Goal: Complete application form

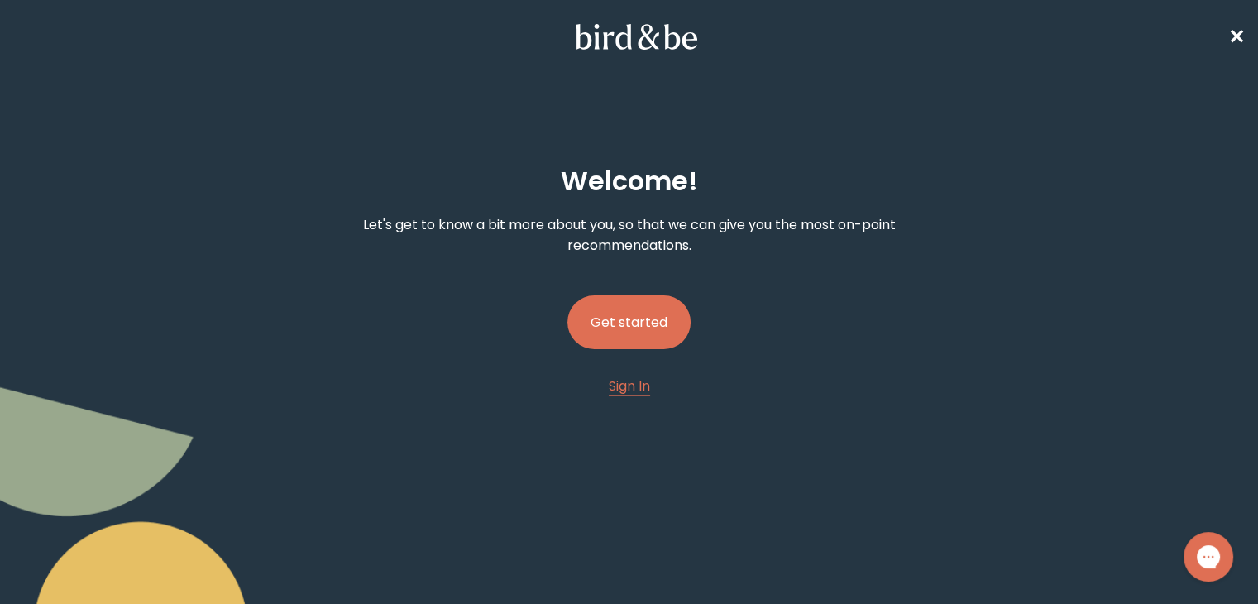
click at [619, 338] on button "Get started" at bounding box center [628, 322] width 123 height 54
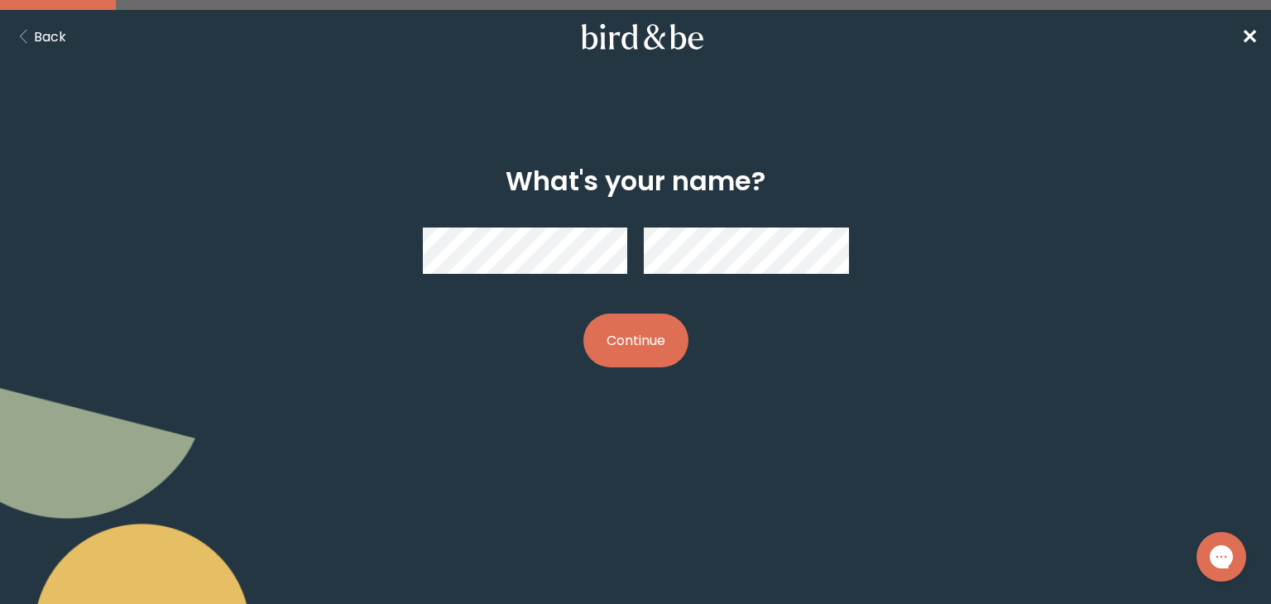
click at [705, 226] on div at bounding box center [635, 250] width 426 height 73
click at [623, 338] on button "Continue" at bounding box center [635, 341] width 105 height 54
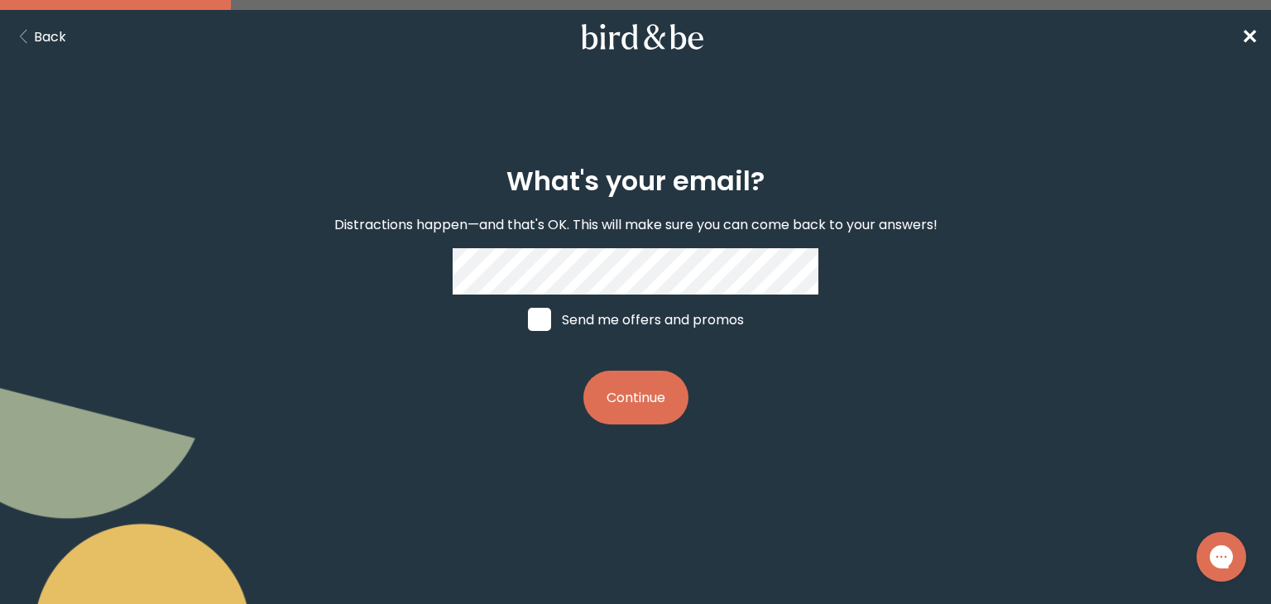
click at [543, 331] on span at bounding box center [539, 319] width 23 height 23
click at [528, 320] on input "Send me offers and promos" at bounding box center [527, 319] width 1 height 1
checkbox input "true"
click at [658, 408] on button "Continue" at bounding box center [635, 398] width 105 height 54
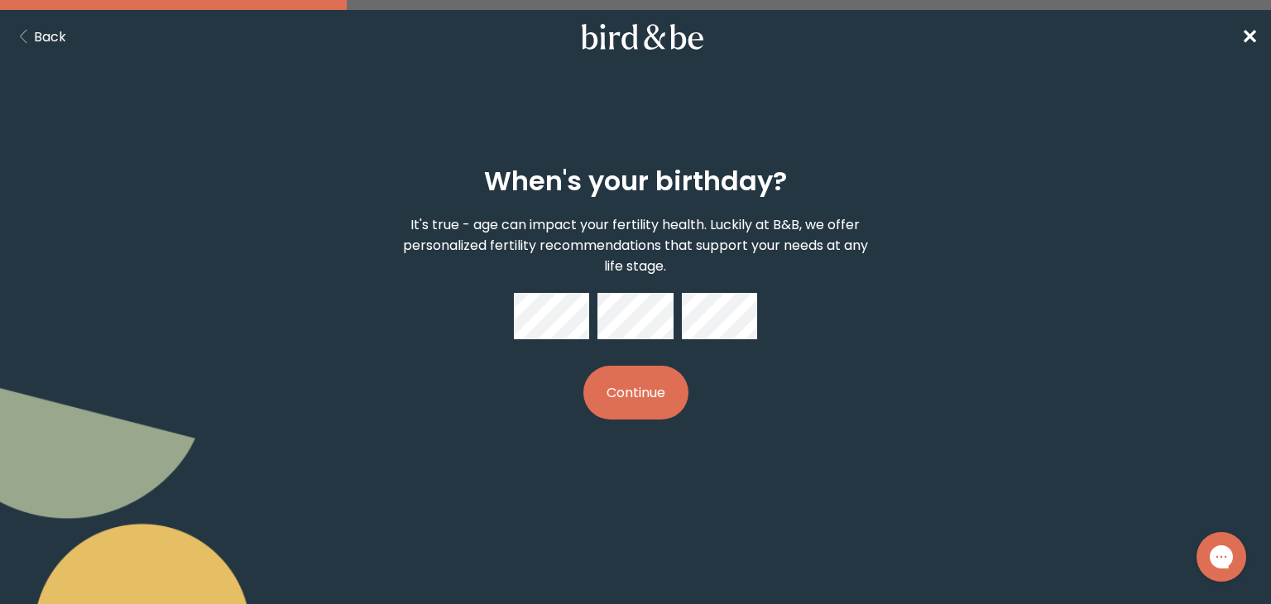
click at [639, 390] on button "Continue" at bounding box center [635, 393] width 105 height 54
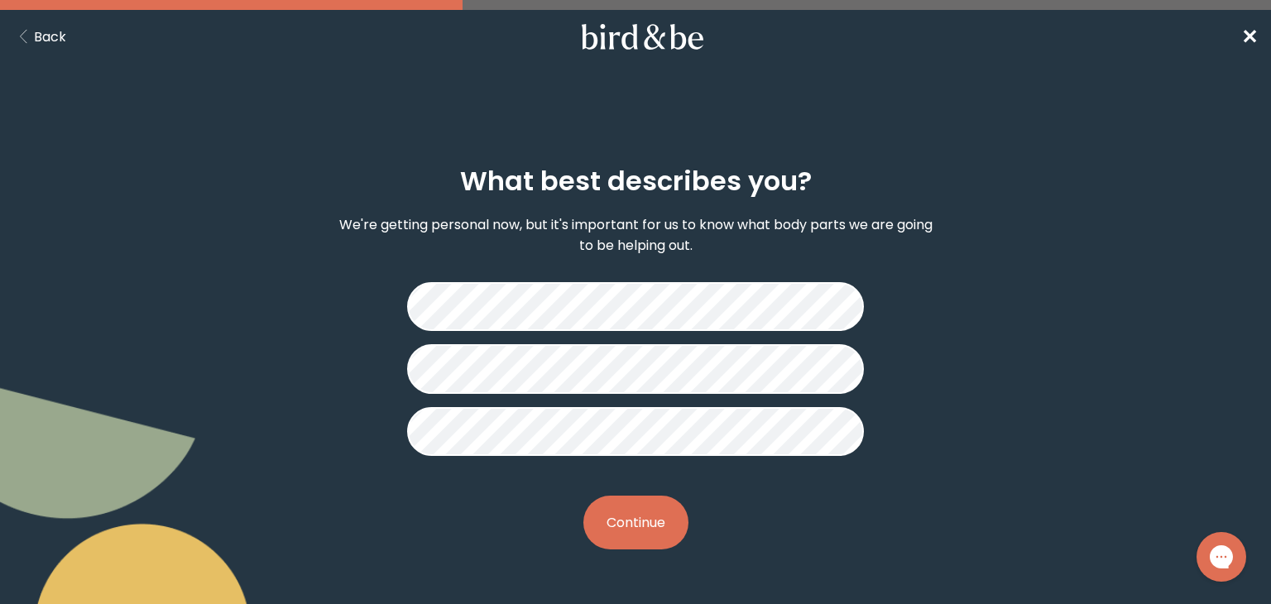
click at [622, 515] on button "Continue" at bounding box center [635, 522] width 105 height 54
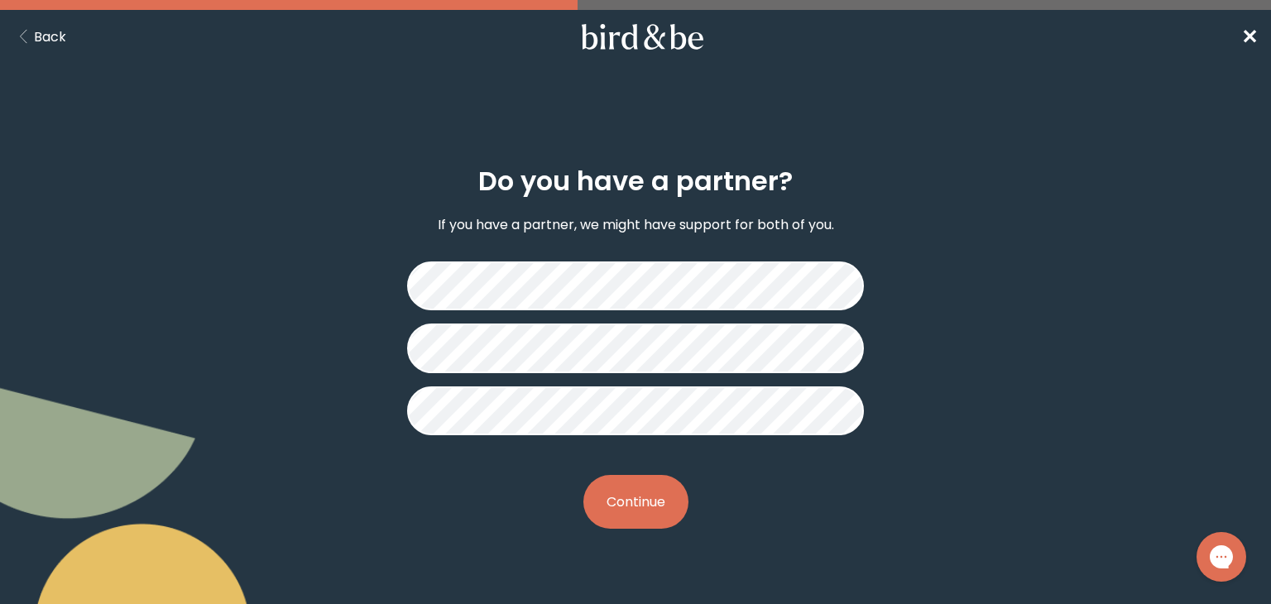
click at [631, 503] on button "Continue" at bounding box center [635, 502] width 105 height 54
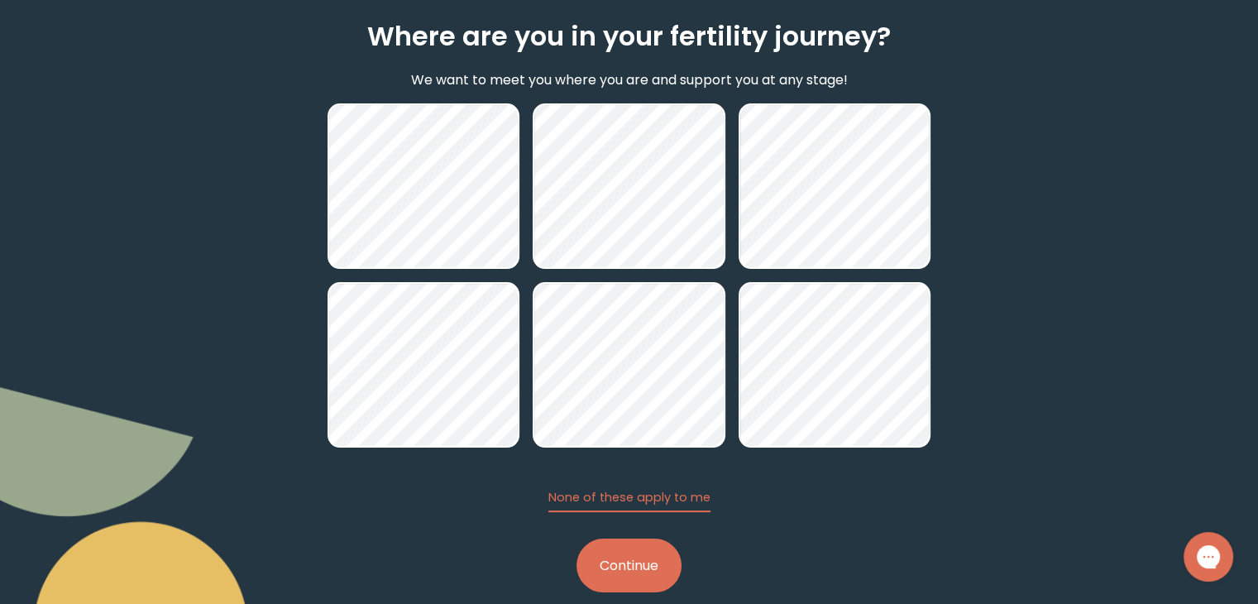
scroll to position [144, 0]
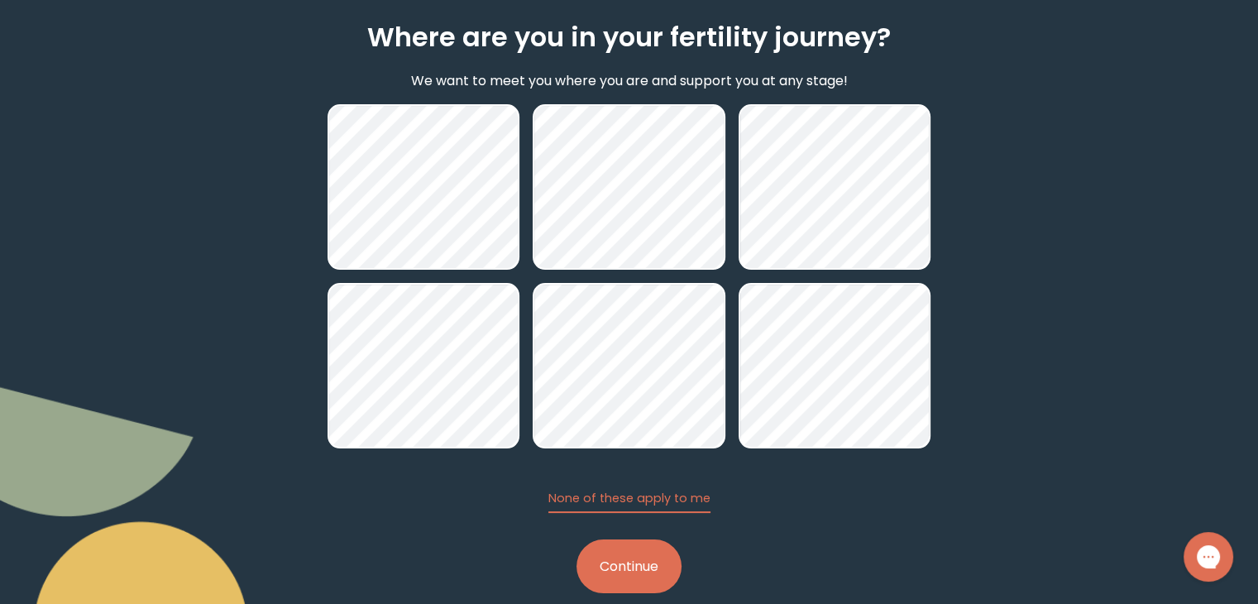
click at [625, 562] on button "Continue" at bounding box center [629, 566] width 105 height 54
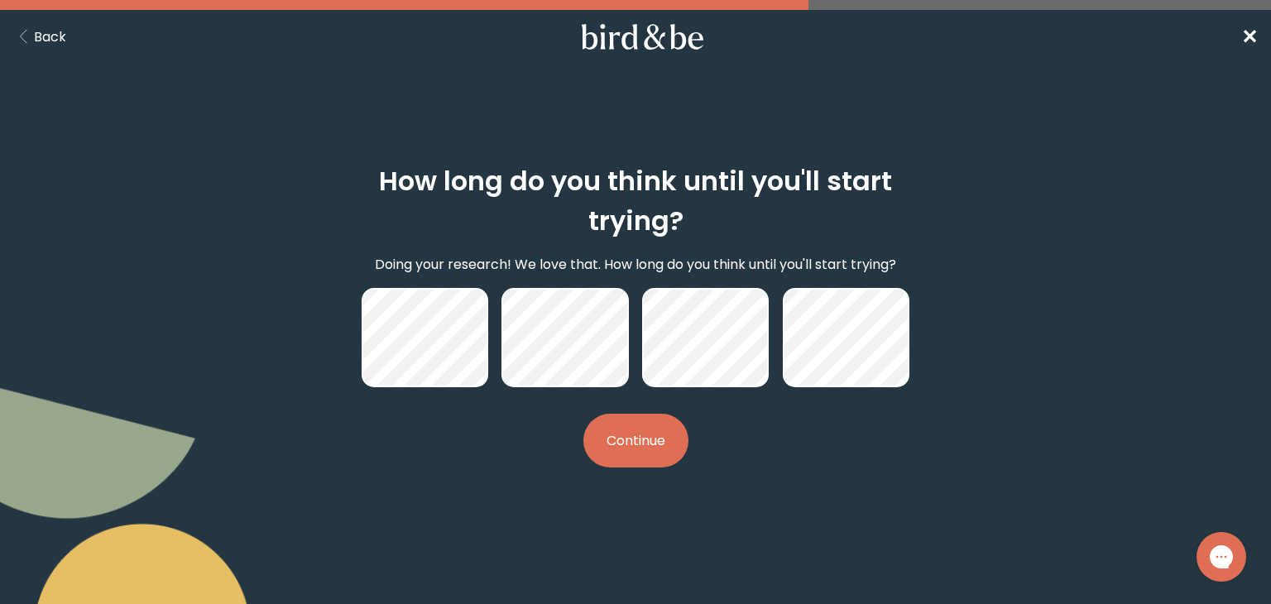
click at [642, 444] on button "Continue" at bounding box center [635, 441] width 105 height 54
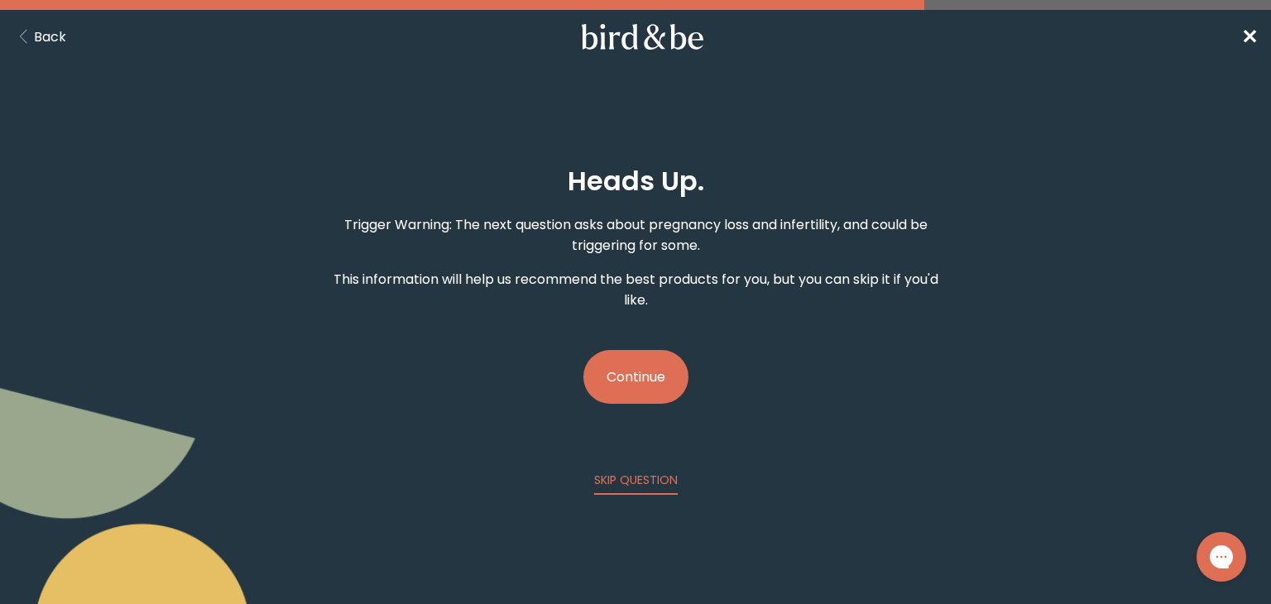
click at [635, 386] on button "Continue" at bounding box center [635, 377] width 105 height 54
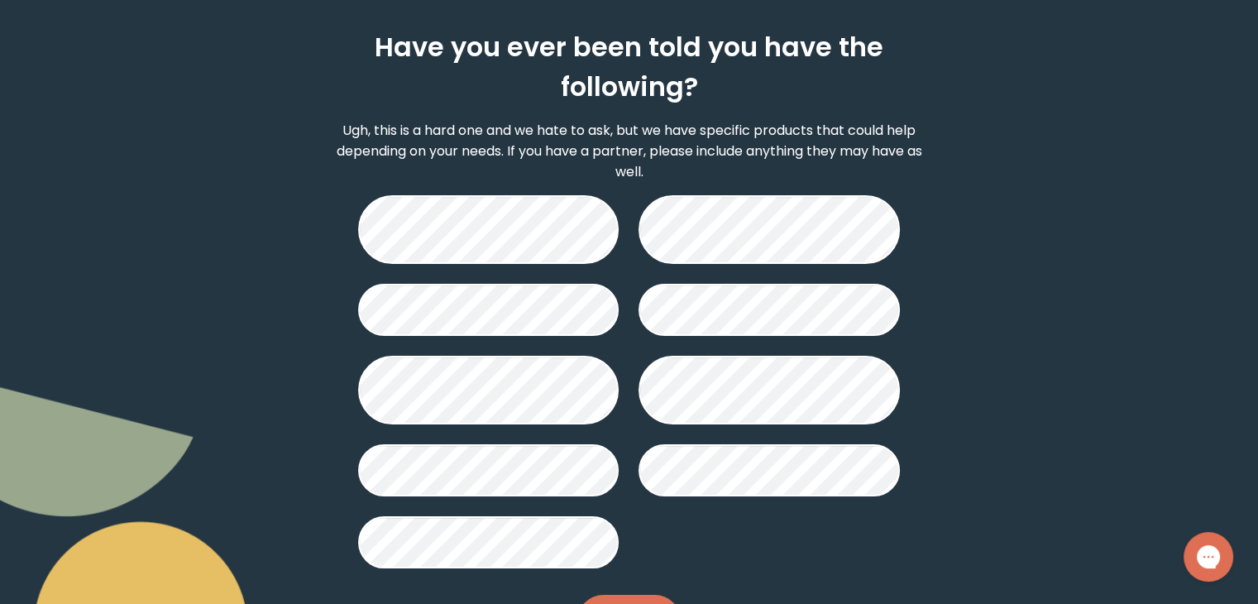
scroll to position [215, 0]
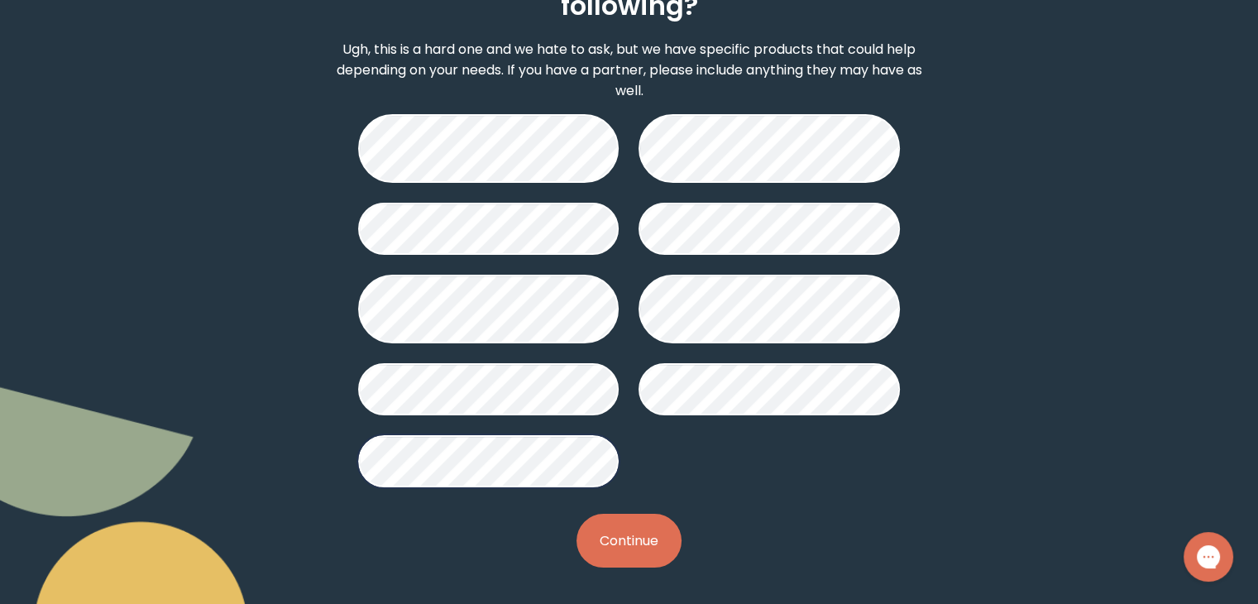
click at [618, 528] on button "Continue" at bounding box center [629, 541] width 105 height 54
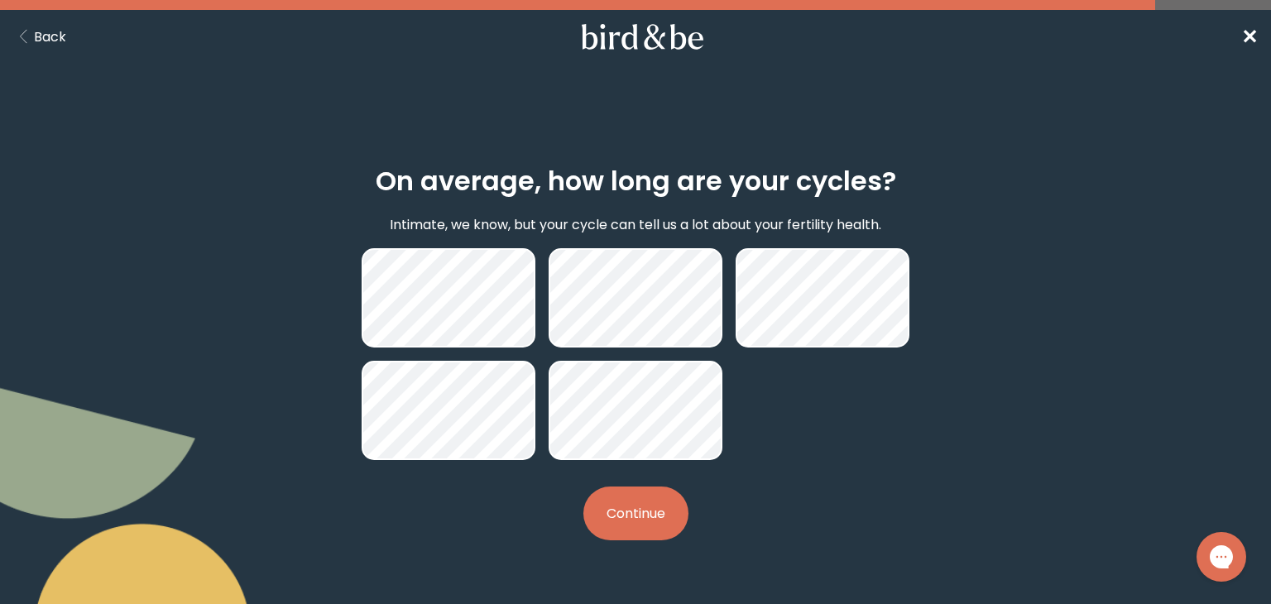
click at [620, 502] on button "Continue" at bounding box center [635, 513] width 105 height 54
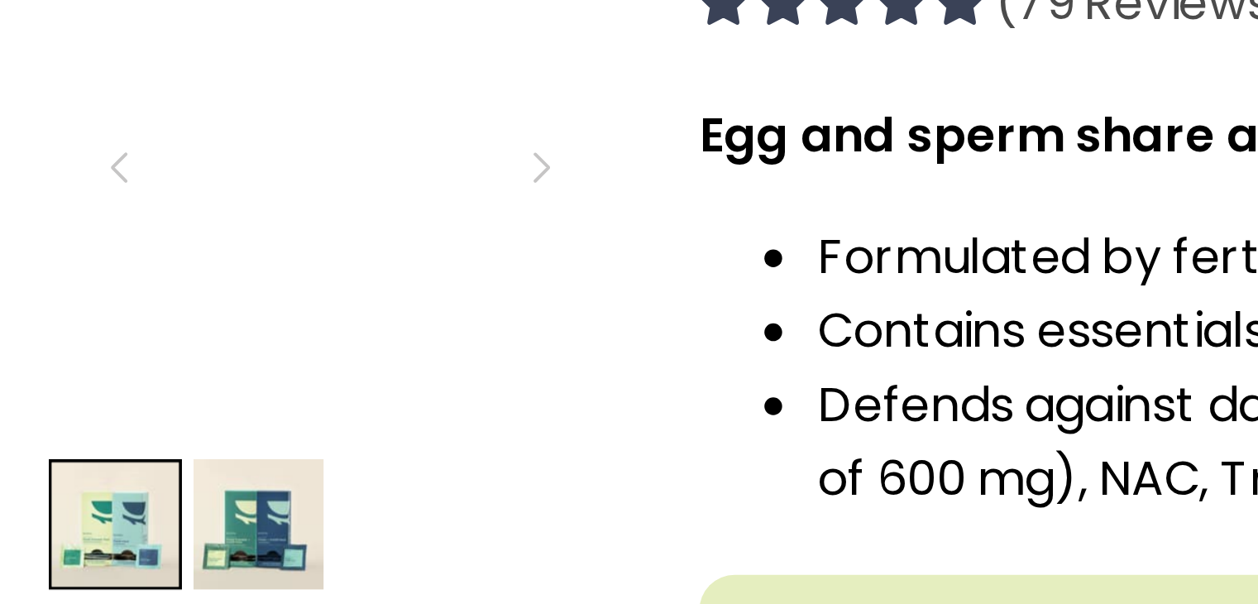
scroll to position [297, 0]
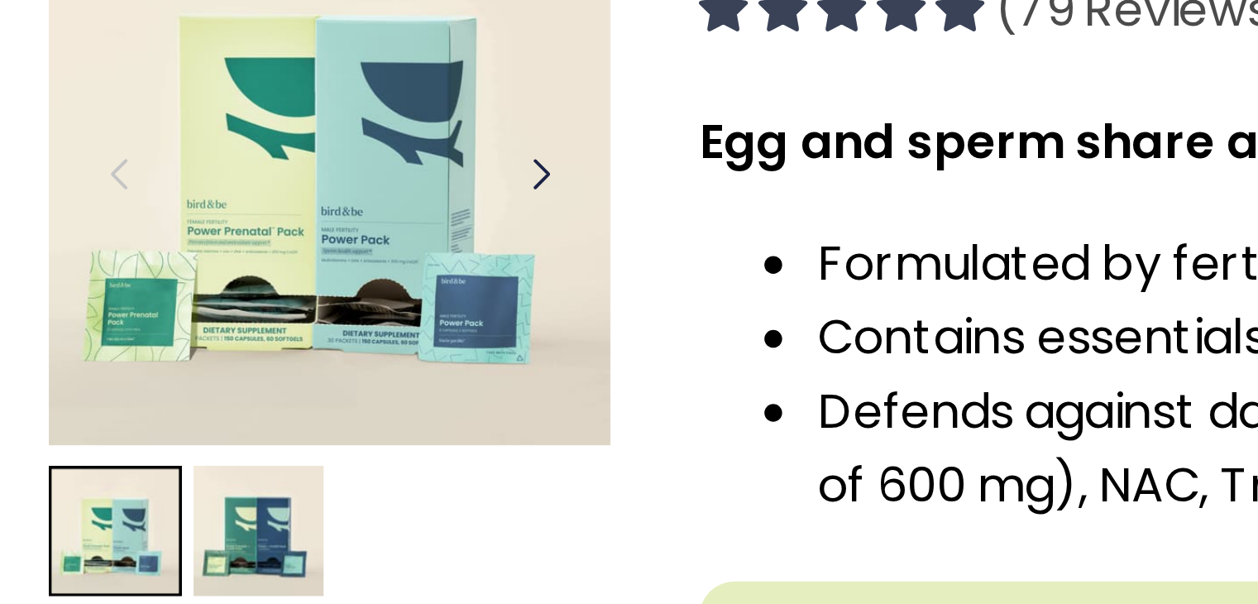
click at [389, 97] on div at bounding box center [387, 100] width 22 height 36
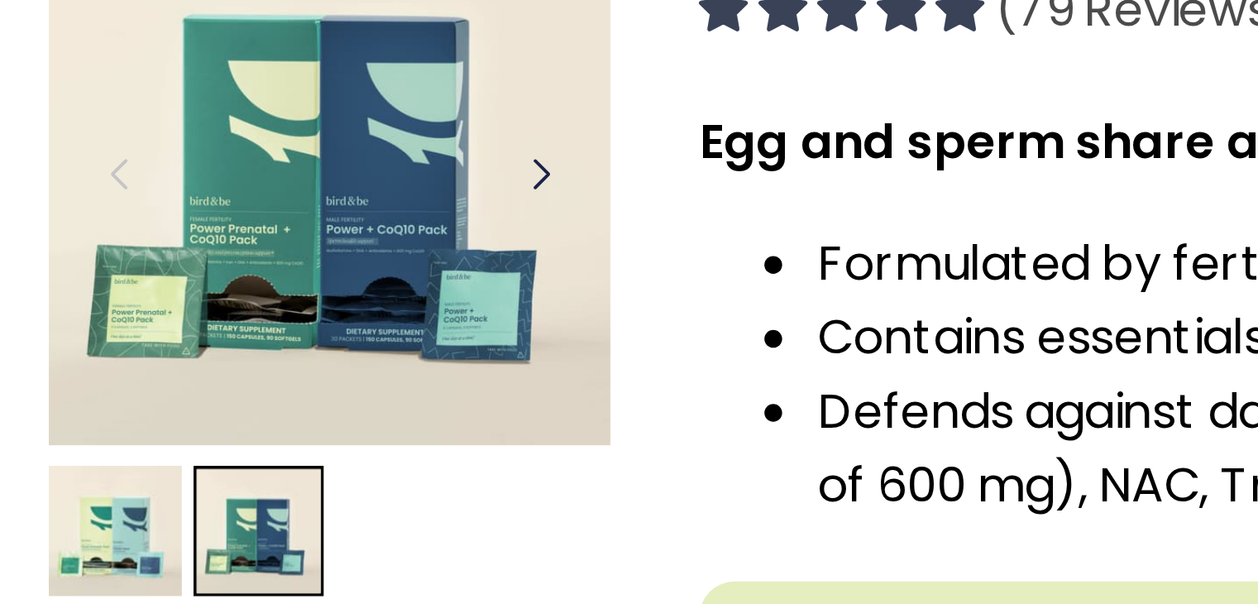
click at [389, 97] on div at bounding box center [387, 100] width 22 height 36
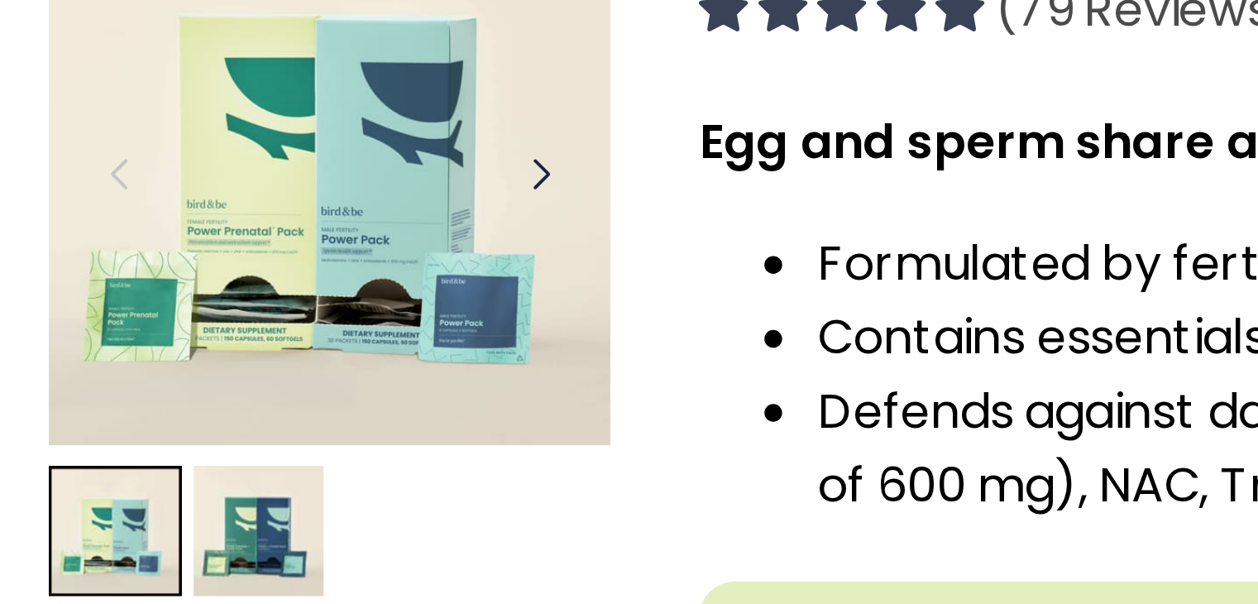
click at [389, 97] on div at bounding box center [387, 100] width 22 height 36
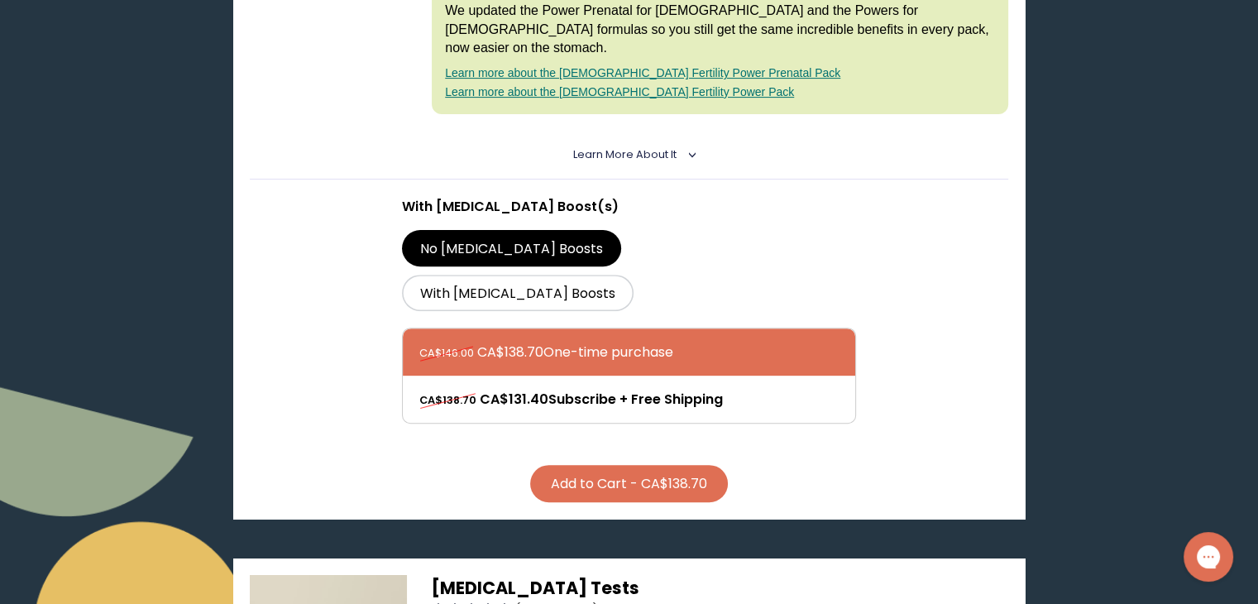
scroll to position [555, 0]
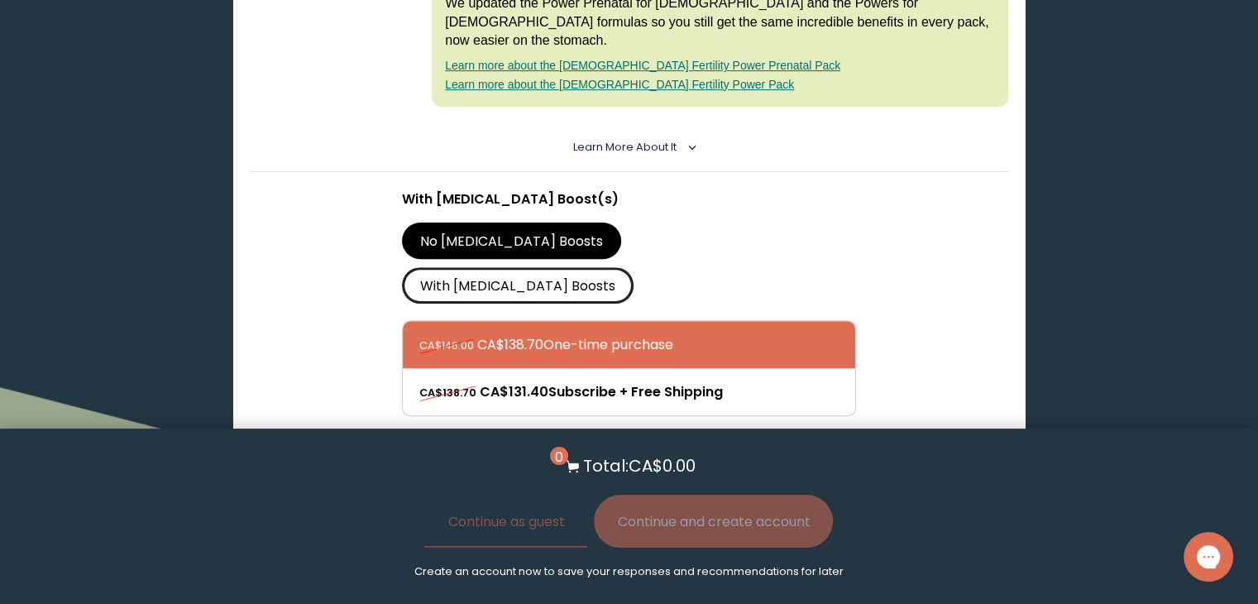
click at [579, 267] on label "With [MEDICAL_DATA] Boosts" at bounding box center [518, 285] width 232 height 36
click at [0, 0] on input "With [MEDICAL_DATA] Boosts" at bounding box center [0, 0] width 0 height 0
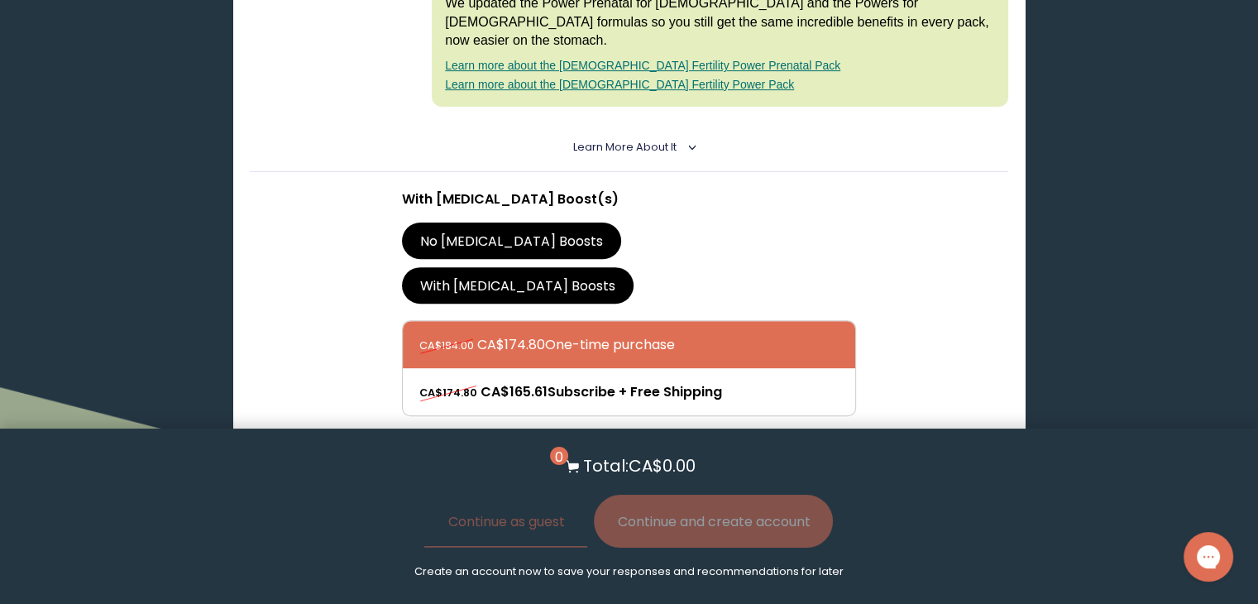
click at [591, 140] on span "Learn More About it" at bounding box center [624, 147] width 103 height 14
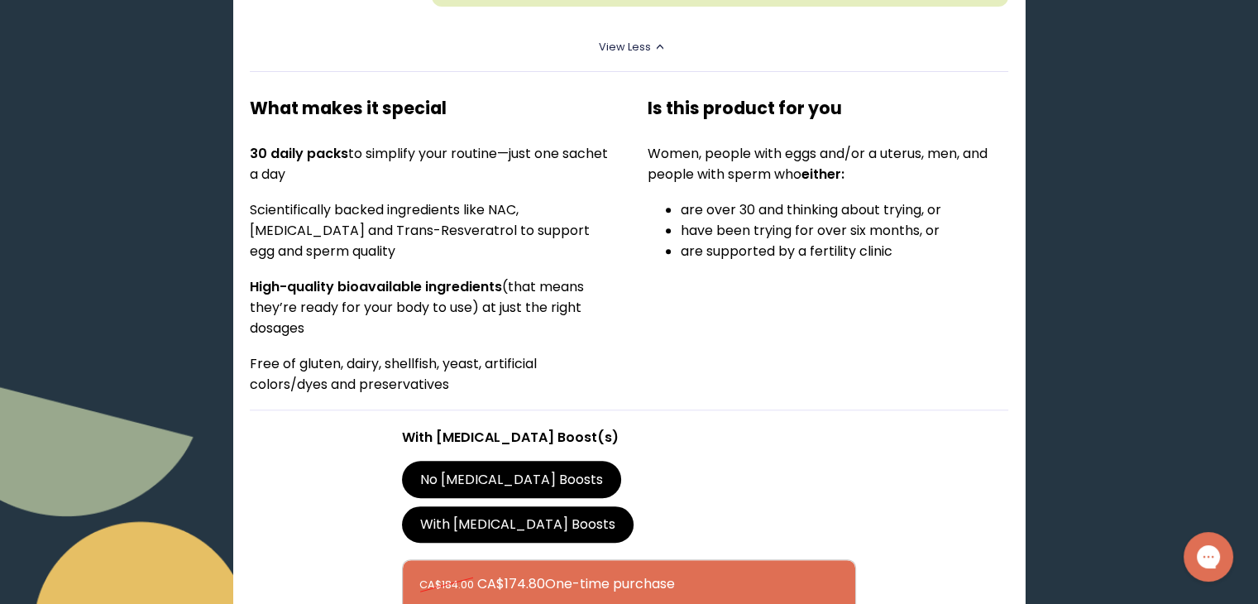
scroll to position [662, 0]
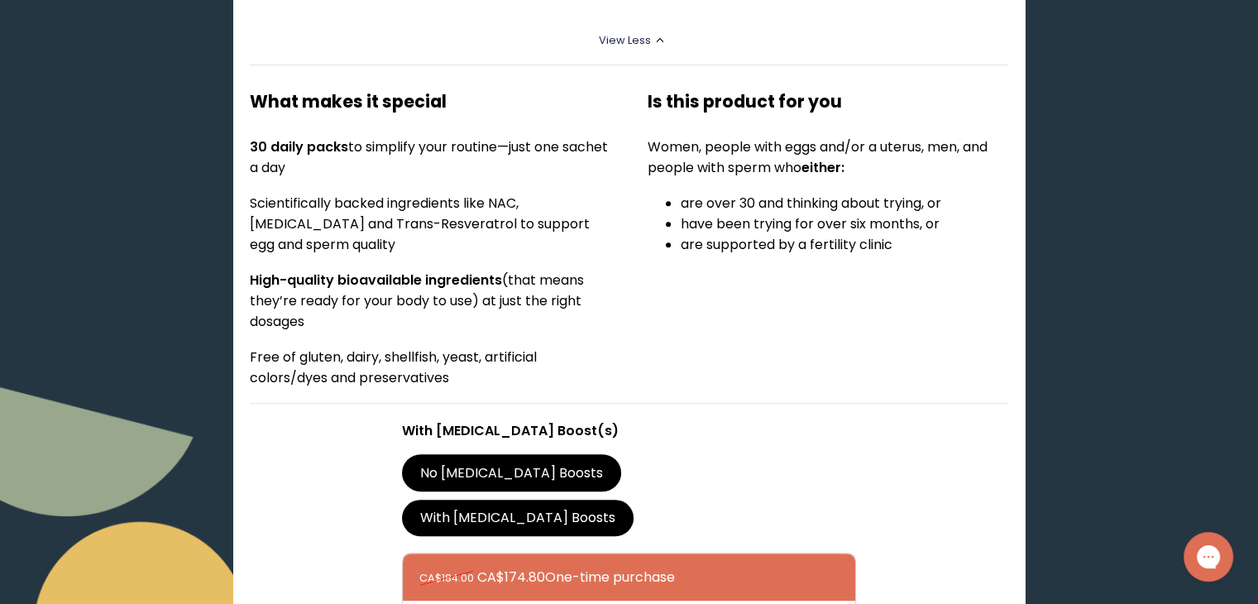
click at [486, 454] on label "No [MEDICAL_DATA] Boosts" at bounding box center [512, 472] width 220 height 36
click at [0, 0] on input "No [MEDICAL_DATA] Boosts" at bounding box center [0, 0] width 0 height 0
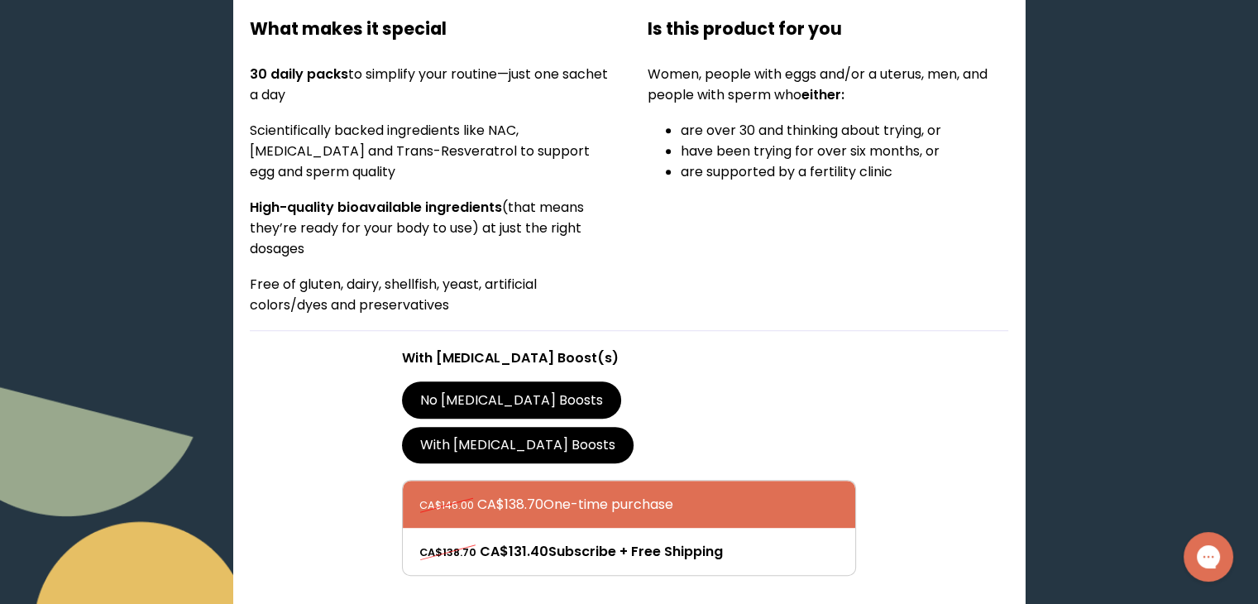
scroll to position [0, 0]
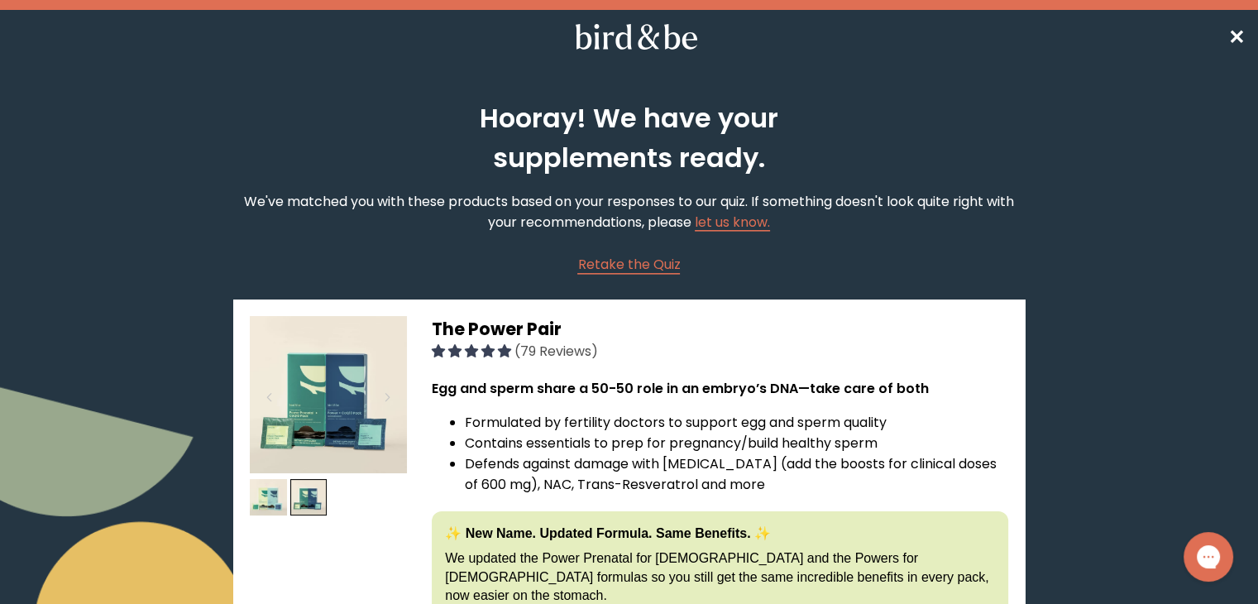
click at [1229, 34] on span "✕" at bounding box center [1236, 36] width 17 height 27
